Goal: Find specific page/section: Find specific page/section

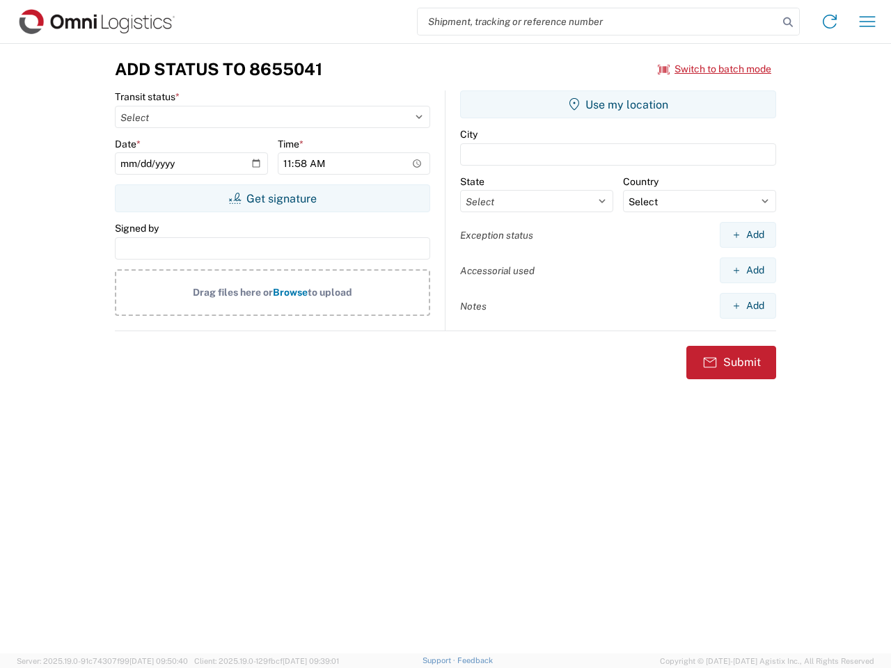
click at [598, 22] on input "search" at bounding box center [598, 21] width 361 height 26
click at [788, 22] on icon at bounding box center [787, 22] width 19 height 19
click at [830, 22] on icon at bounding box center [830, 21] width 22 height 22
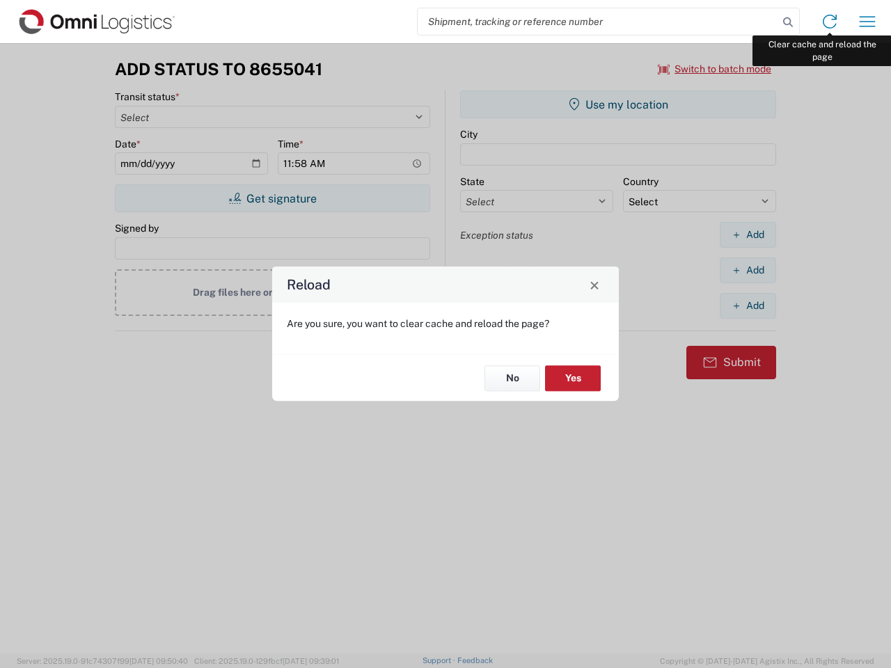
click at [867, 22] on div "Reload Are you sure, you want to clear cache and reload the page? No Yes" at bounding box center [445, 334] width 891 height 668
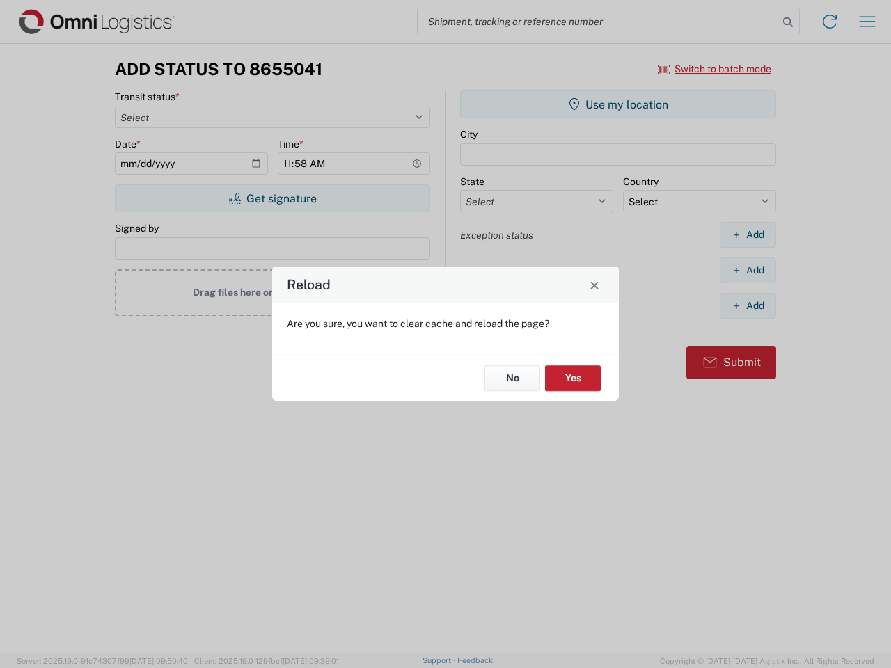
click at [715, 69] on div "Reload Are you sure, you want to clear cache and reload the page? No Yes" at bounding box center [445, 334] width 891 height 668
click at [272, 198] on div "Reload Are you sure, you want to clear cache and reload the page? No Yes" at bounding box center [445, 334] width 891 height 668
click at [618, 104] on div "Reload Are you sure, you want to clear cache and reload the page? No Yes" at bounding box center [445, 334] width 891 height 668
click at [748, 235] on div "Reload Are you sure, you want to clear cache and reload the page? No Yes" at bounding box center [445, 334] width 891 height 668
click at [748, 270] on div "Reload Are you sure, you want to clear cache and reload the page? No Yes" at bounding box center [445, 334] width 891 height 668
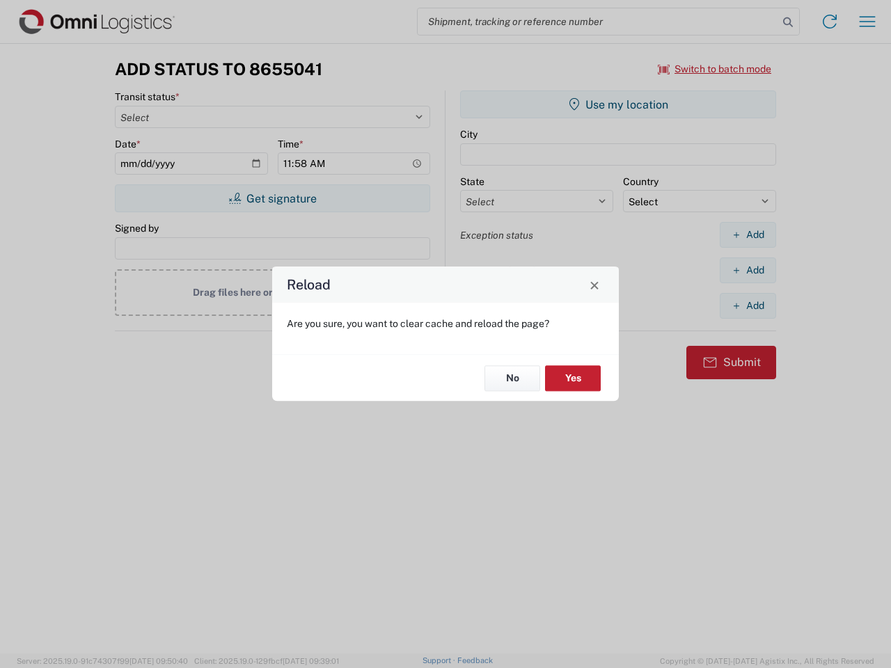
click at [748, 306] on div "Reload Are you sure, you want to clear cache and reload the page? No Yes" at bounding box center [445, 334] width 891 height 668
